Goal: Task Accomplishment & Management: Use online tool/utility

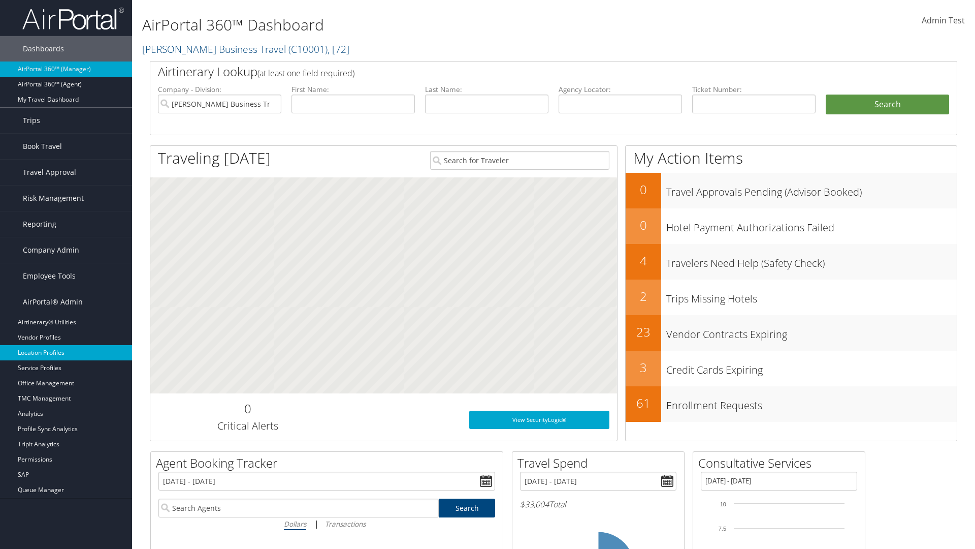
click at [66, 352] on link "Location Profiles" at bounding box center [66, 352] width 132 height 15
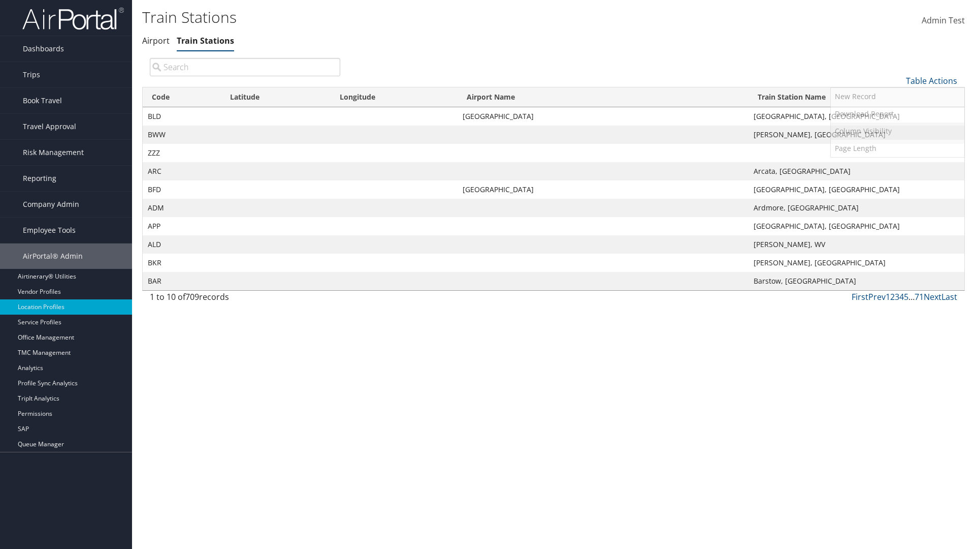
click at [897, 131] on link "Column Visibility" at bounding box center [898, 130] width 134 height 17
click at [897, 97] on link "Code" at bounding box center [898, 97] width 134 height 17
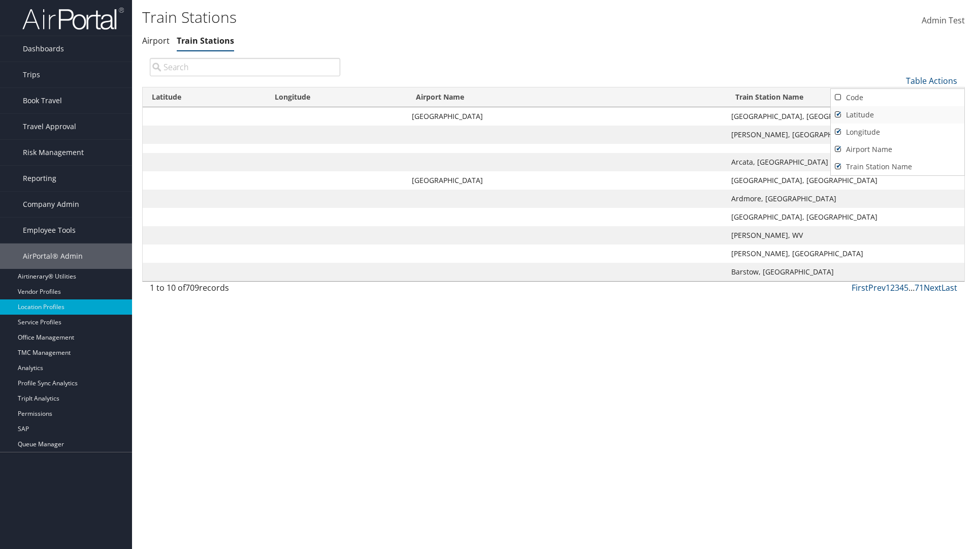
click at [897, 114] on link "Latitude" at bounding box center [898, 114] width 134 height 17
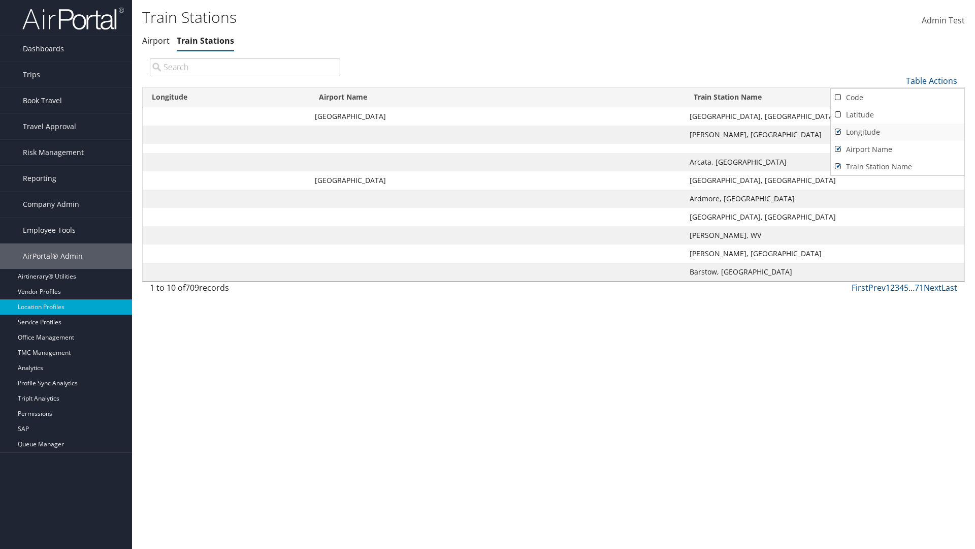
click at [897, 132] on link "Longitude" at bounding box center [898, 131] width 134 height 17
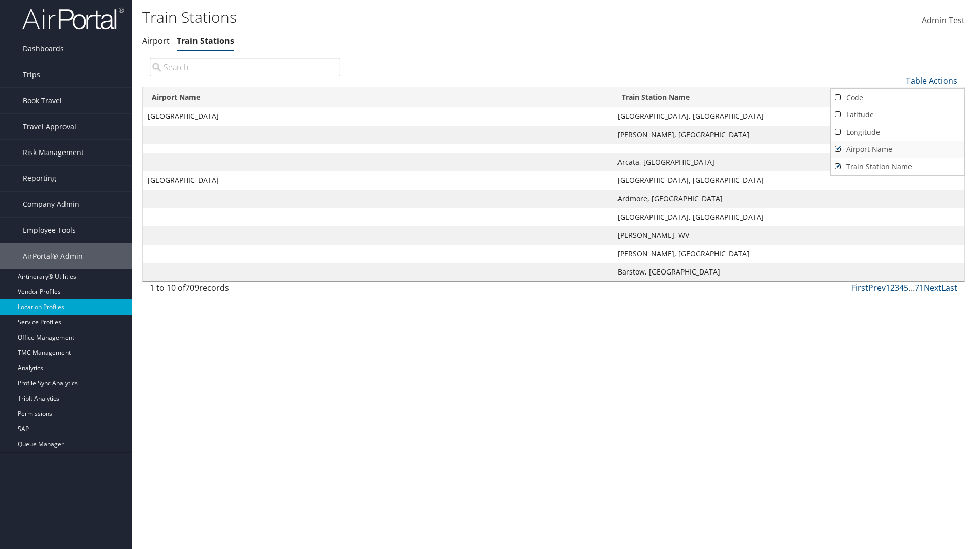
click at [897, 149] on link "Airport Name" at bounding box center [898, 149] width 134 height 17
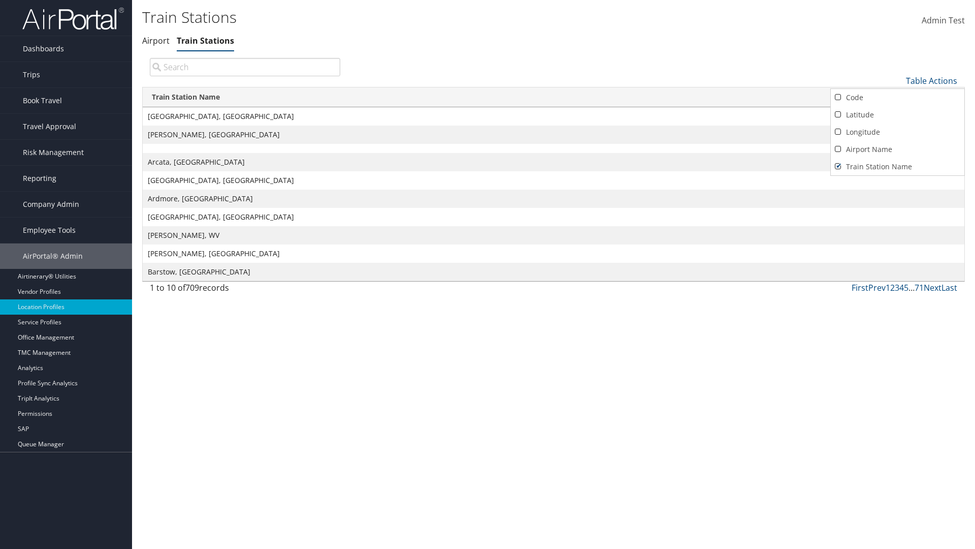
click at [488, 274] on div at bounding box center [487, 274] width 975 height 549
click at [931, 80] on link "Table Actions" at bounding box center [931, 80] width 51 height 11
click at [897, 131] on link "Column Visibility" at bounding box center [898, 130] width 134 height 17
click at [897, 97] on link "Code" at bounding box center [898, 97] width 134 height 17
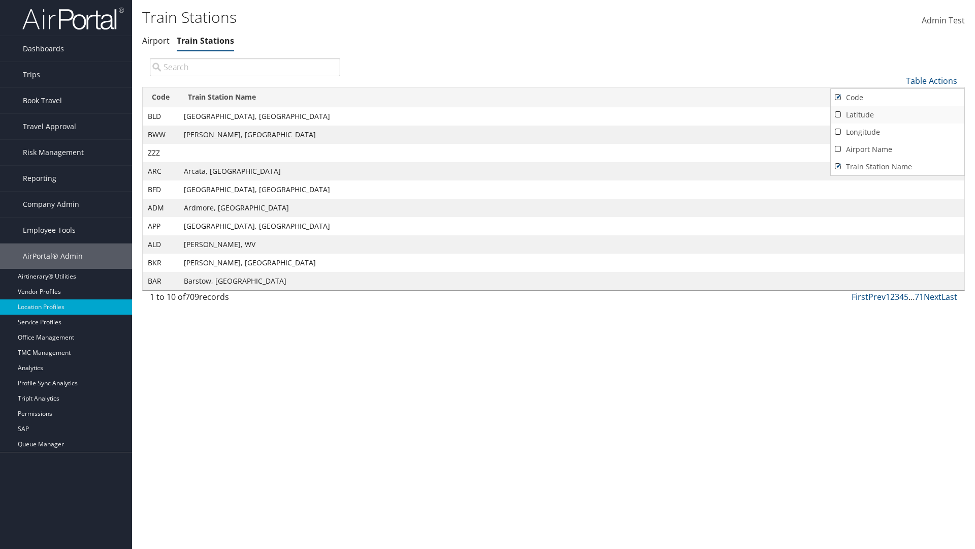
click at [897, 114] on link "Latitude" at bounding box center [898, 114] width 134 height 17
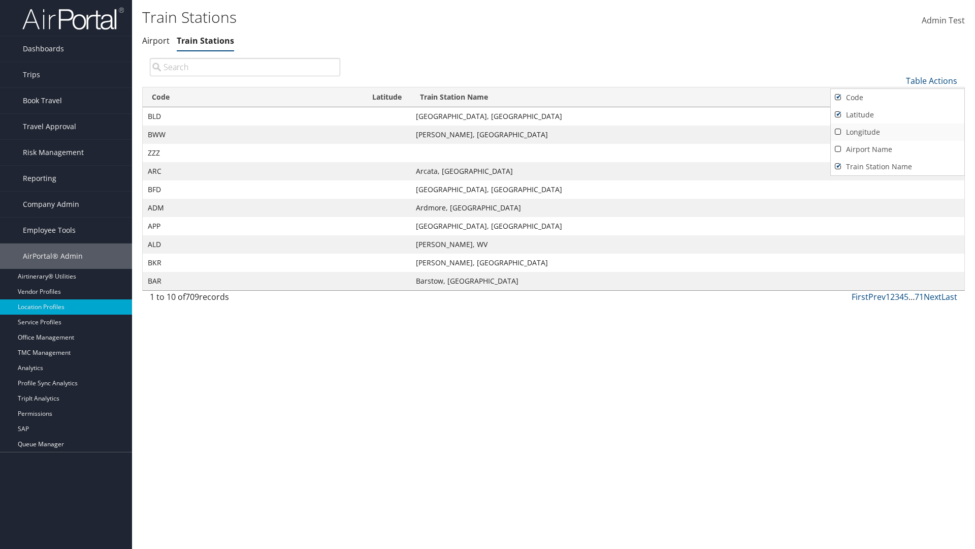
click at [897, 132] on link "Longitude" at bounding box center [898, 131] width 134 height 17
click at [897, 149] on link "Airport Name" at bounding box center [898, 149] width 134 height 17
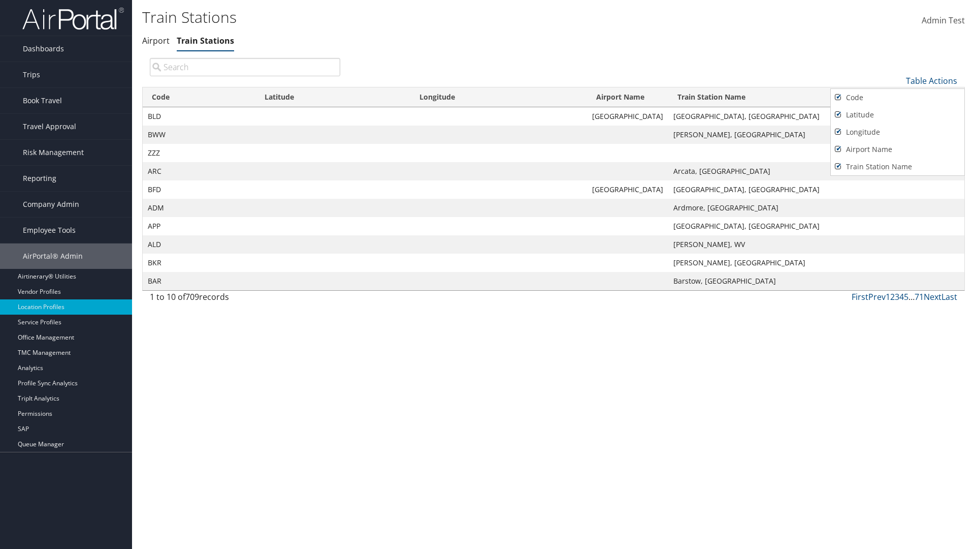
click at [488, 274] on div at bounding box center [487, 274] width 975 height 549
click at [931, 80] on link "Table Actions" at bounding box center [931, 80] width 51 height 11
click at [897, 113] on link "Download Report" at bounding box center [898, 113] width 134 height 17
